Goal: Check status: Check status

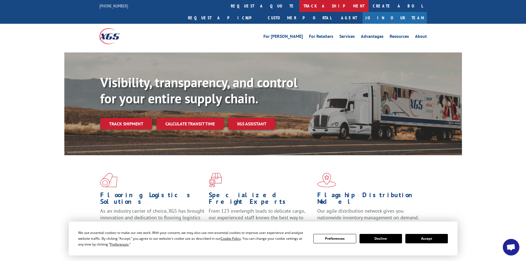
click at [299, 6] on link "track a shipment" at bounding box center [333, 6] width 69 height 12
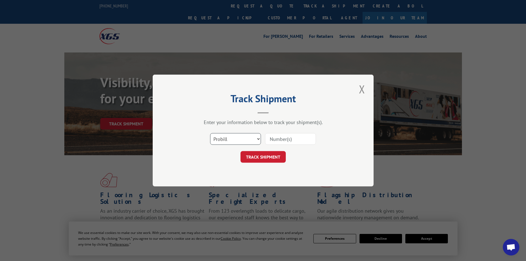
click at [233, 141] on select "Select category... Probill BOL PO" at bounding box center [235, 139] width 51 height 12
select select "bol"
click at [210, 133] on select "Select category... Probill BOL PO" at bounding box center [235, 139] width 51 height 12
click at [282, 140] on input at bounding box center [290, 139] width 51 height 12
paste input "5951706"
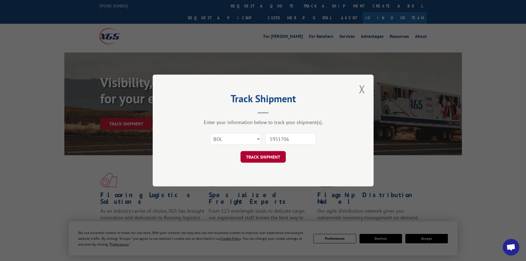
type input "5951706"
click at [273, 154] on button "TRACK SHIPMENT" at bounding box center [262, 157] width 45 height 12
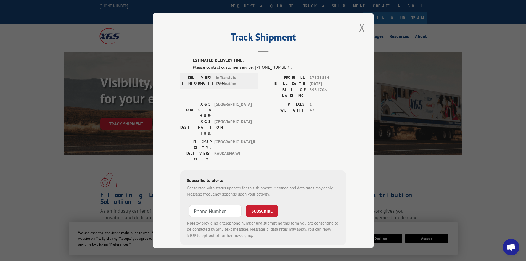
click at [507, 247] on span "Open chat" at bounding box center [510, 248] width 9 height 8
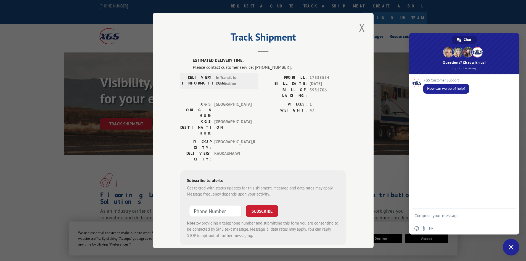
click at [462, 218] on textarea "Compose your message..." at bounding box center [458, 215] width 88 height 14
paste textarea "5951706"
type textarea "Hello - when will BOL 5951706 deliver to Crew2 in [GEOGRAPHIC_DATA]"
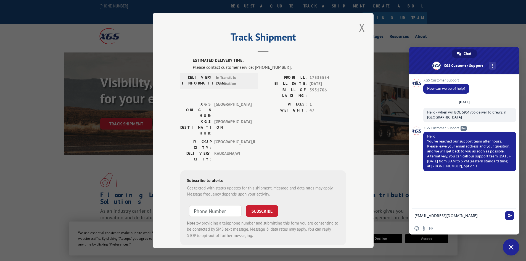
type textarea "[EMAIL_ADDRESS][DOMAIN_NAME]"
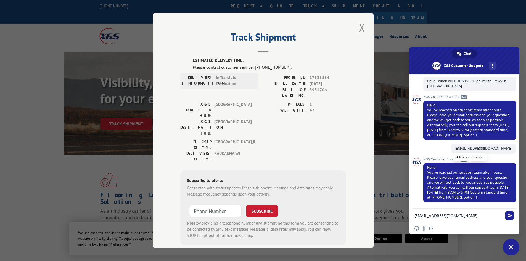
type textarea "[EMAIL_ADDRESS][DOMAIN_NAME]"
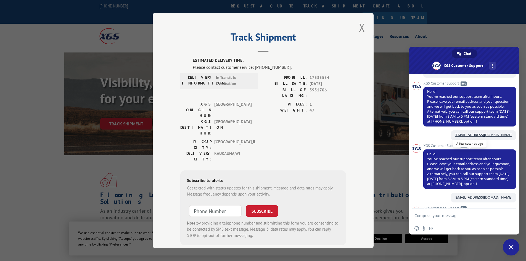
scroll to position [94, 0]
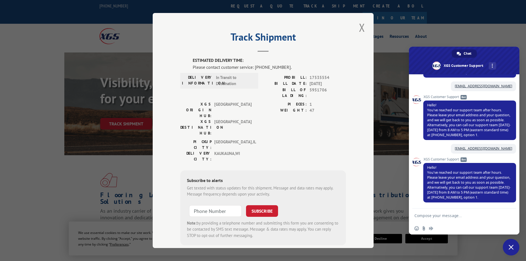
click at [510, 247] on span "Close chat" at bounding box center [511, 247] width 5 height 5
